Goal: Connect with others: Participate in discussion

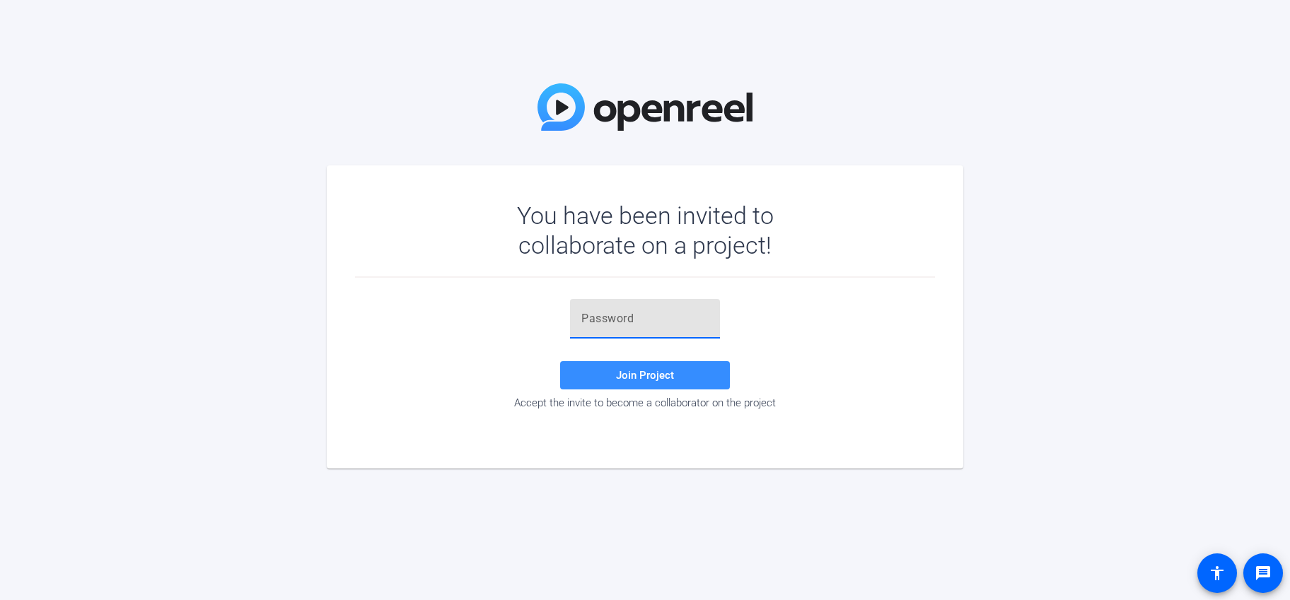
click at [629, 326] on input "text" at bounding box center [644, 318] width 127 height 17
paste input "HrADI$"
type input "HrADI$"
click at [699, 368] on span at bounding box center [645, 375] width 170 height 34
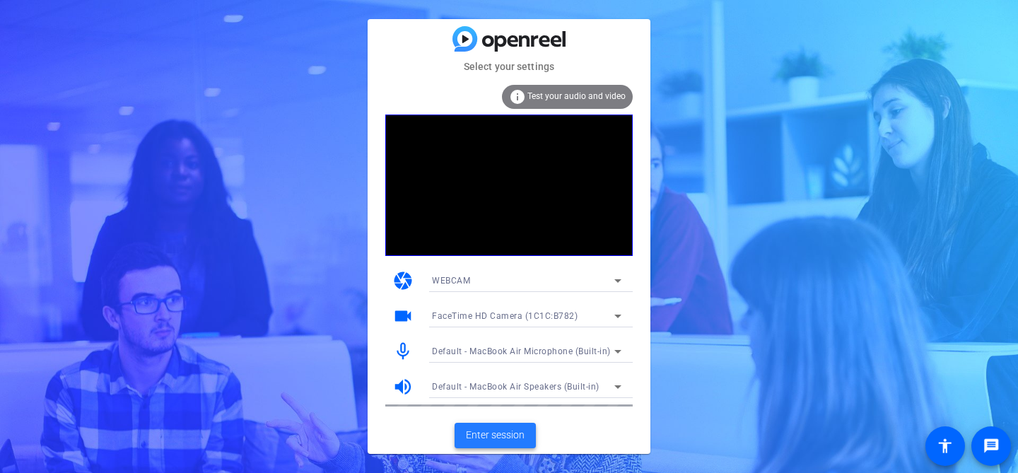
click at [493, 432] on span "Enter session" at bounding box center [495, 435] width 59 height 15
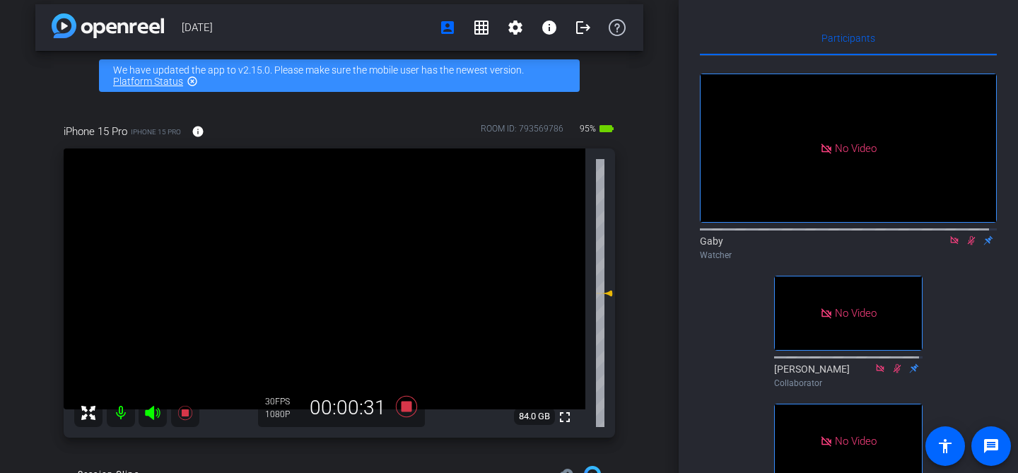
scroll to position [13, 0]
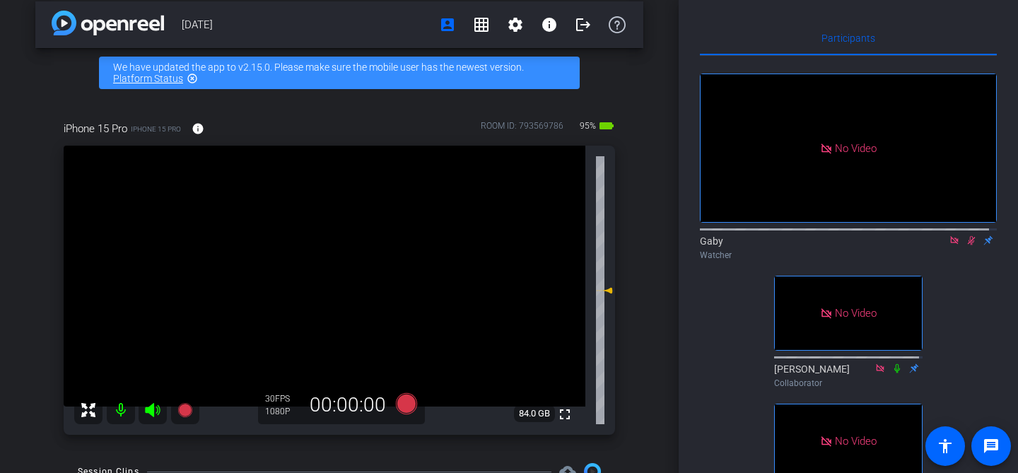
click at [968, 245] on icon at bounding box center [972, 240] width 8 height 9
click at [966, 245] on icon at bounding box center [971, 240] width 11 height 10
